Goal: Task Accomplishment & Management: Use online tool/utility

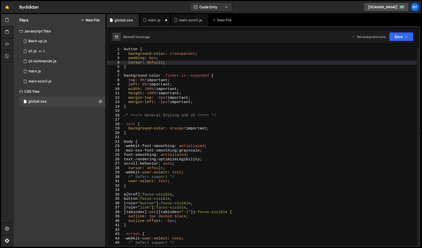
scroll to position [5454, 0]
type textarea "background-color: orange !important;"
click at [207, 130] on div "button { background-color : transparent ; padding : 0 px ; cursor : default ; }…" at bounding box center [270, 150] width 294 height 207
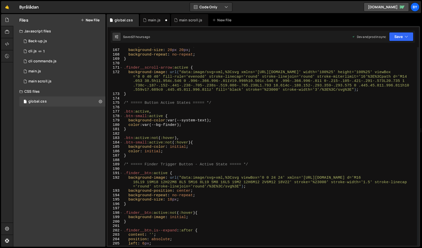
scroll to position [827, 0]
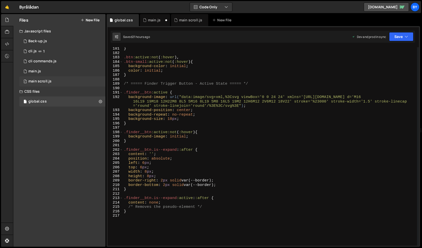
click at [47, 80] on div "main scroll.js" at bounding box center [39, 81] width 23 height 5
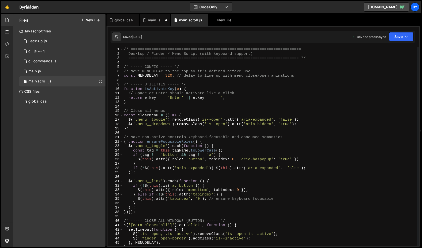
scroll to position [451, 0]
click at [216, 161] on div "/* ========================================================================== D…" at bounding box center [270, 150] width 294 height 207
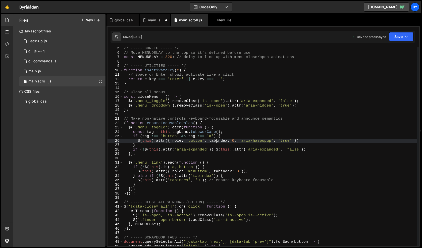
scroll to position [0, 0]
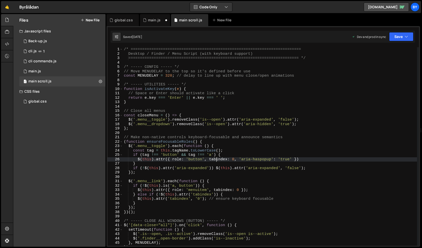
click at [138, 73] on div "/* ========================================================================== D…" at bounding box center [270, 150] width 294 height 207
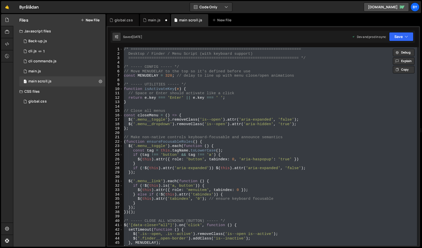
click at [200, 142] on div "/* ========================================================================== D…" at bounding box center [270, 150] width 294 height 207
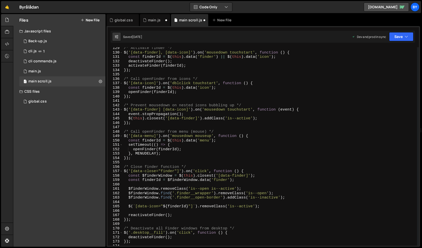
scroll to position [539, 0]
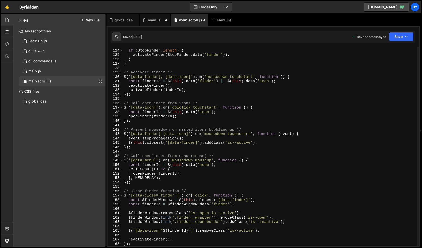
click at [183, 183] on div "if ( $topFinder . length ) { activateFinder ( $topFinder . data ( 'finder' )) ;…" at bounding box center [270, 147] width 294 height 207
click at [189, 192] on div "if ( $topFinder . length ) { activateFinder ( $topFinder . data ( 'finder' )) ;…" at bounding box center [270, 147] width 294 height 207
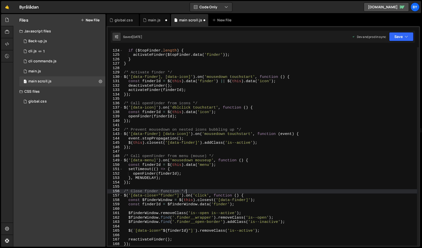
click at [197, 184] on div "if ( $topFinder . length ) { activateFinder ( $topFinder . data ( 'finder' )) ;…" at bounding box center [270, 147] width 294 height 207
type textarea "});"
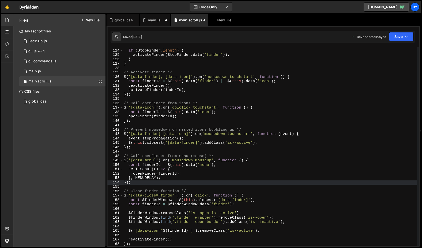
click at [155, 124] on div "if ( $topFinder . length ) { activateFinder ( $topFinder . data ( 'finder' )) ;…" at bounding box center [270, 147] width 294 height 207
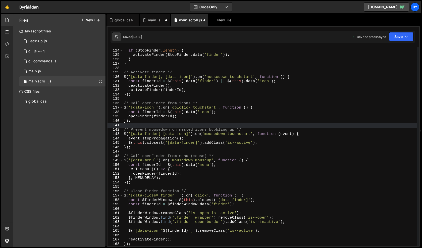
click at [155, 121] on div "if ( $topFinder . length ) { activateFinder ( $topFinder . data ( 'finder' )) ;…" at bounding box center [270, 147] width 294 height 207
type textarea "});"
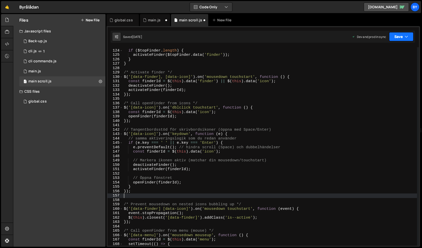
click at [396, 36] on button "Save" at bounding box center [401, 36] width 24 height 9
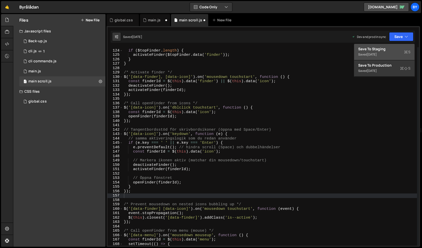
click at [393, 49] on div "Save to Staging S" at bounding box center [384, 48] width 52 height 5
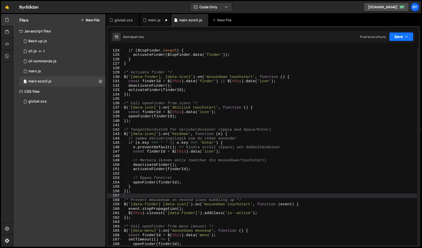
click at [394, 37] on button "Save" at bounding box center [401, 36] width 24 height 9
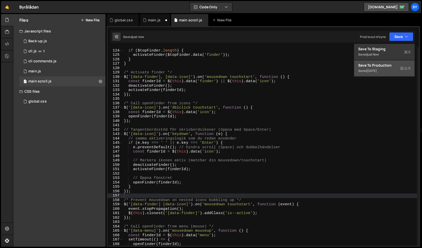
click at [387, 67] on div "Save to Production S" at bounding box center [384, 65] width 52 height 5
